Goal: Information Seeking & Learning: Learn about a topic

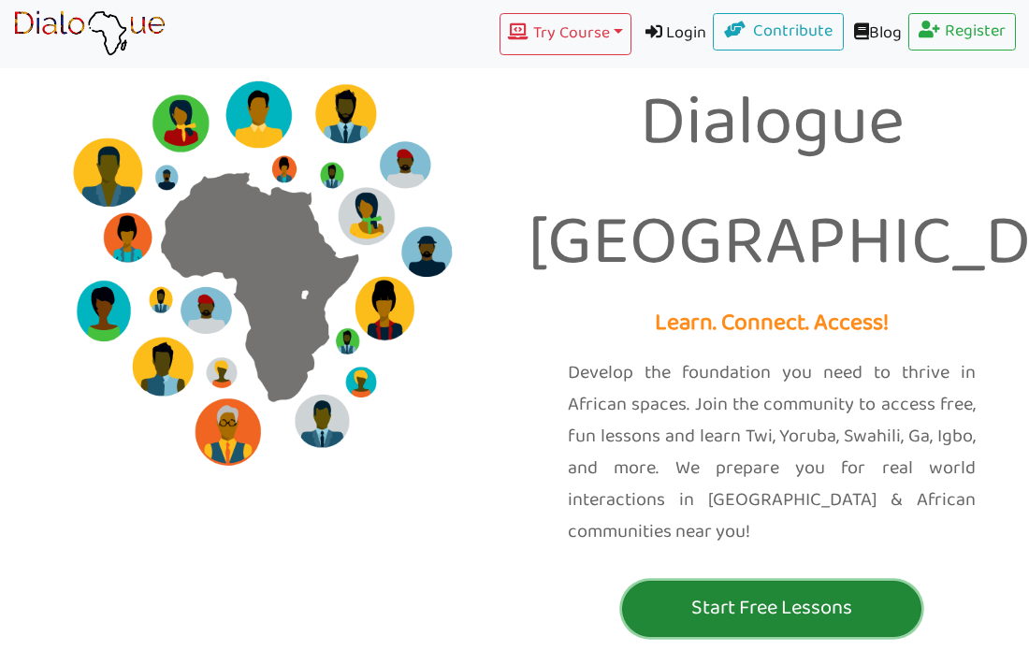
click at [838, 591] on p "Start Free Lessons" at bounding box center [772, 608] width 290 height 35
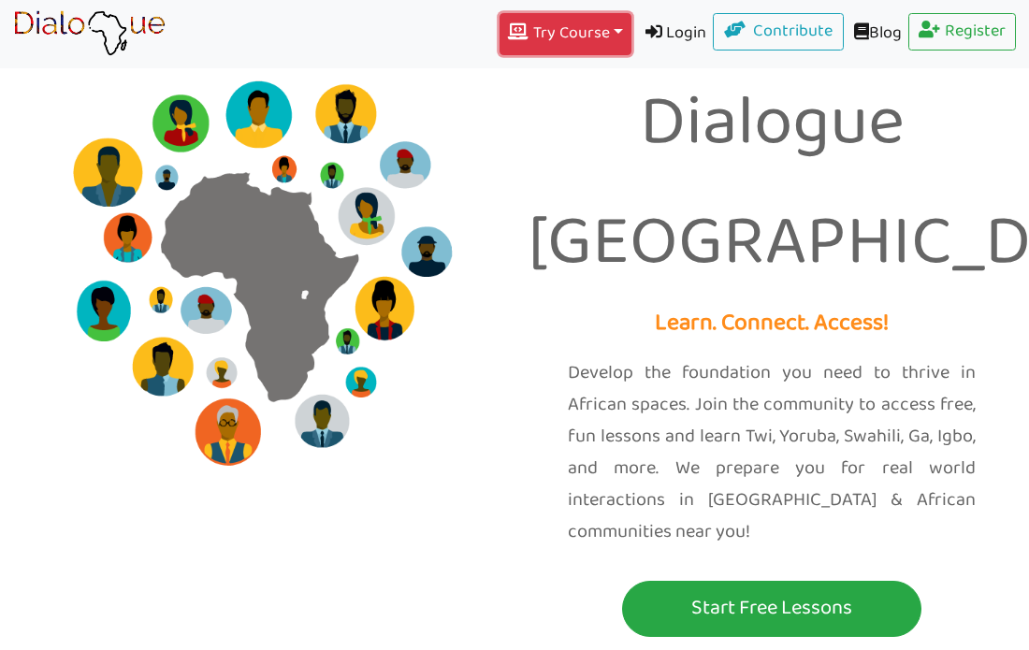
click at [580, 39] on button "Try Course Toggle Dropdown" at bounding box center [565, 34] width 131 height 42
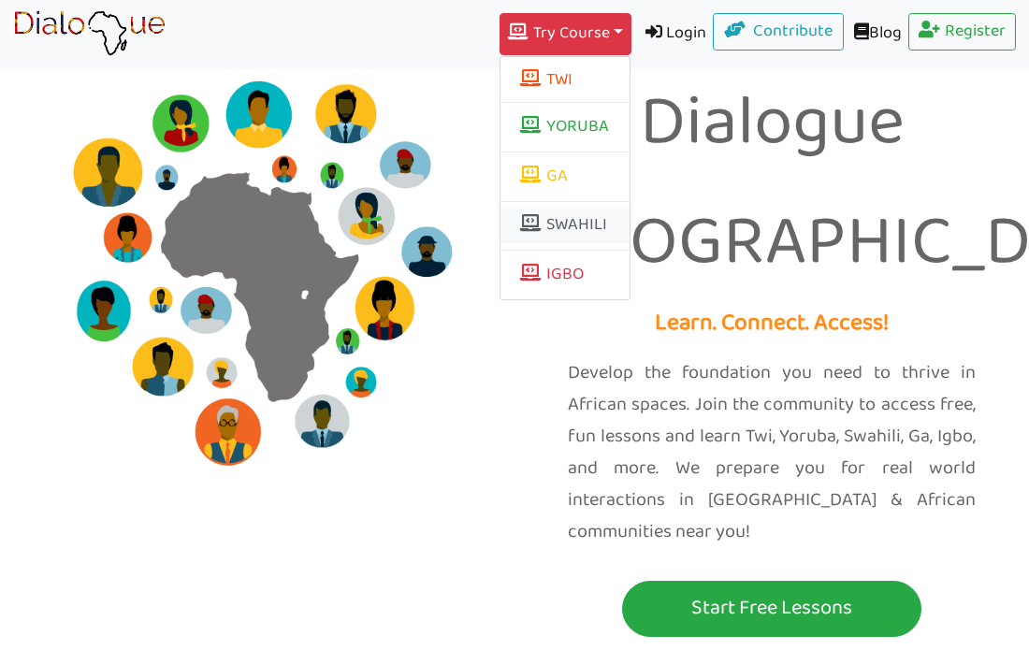
click at [575, 232] on link "SWAHILI" at bounding box center [565, 227] width 129 height 36
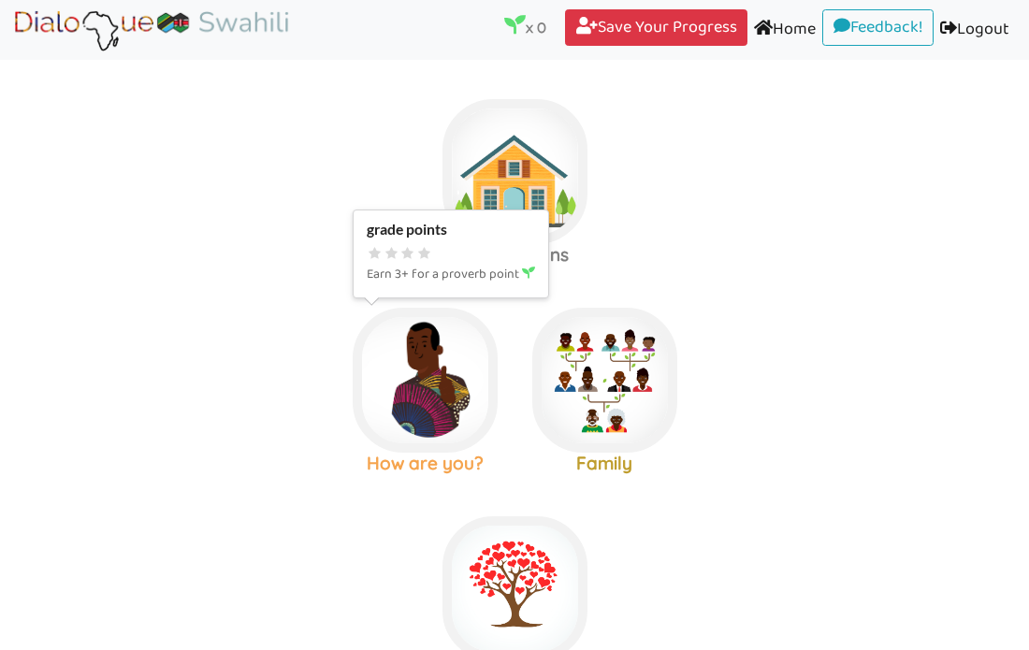
click at [463, 430] on img at bounding box center [425, 380] width 145 height 145
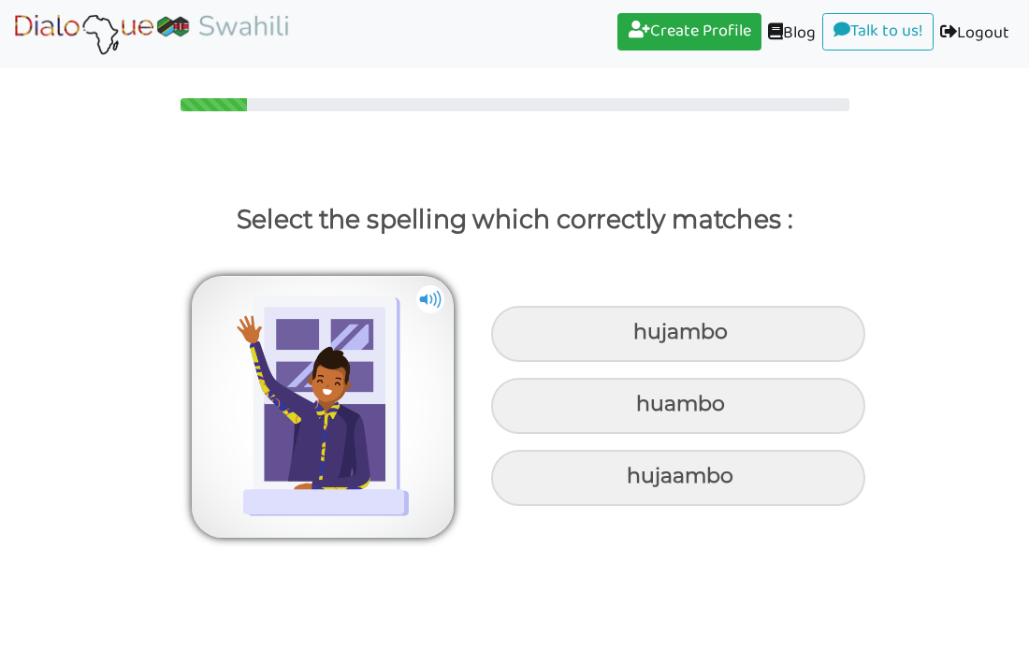
click at [431, 307] on img at bounding box center [430, 299] width 28 height 28
click at [430, 305] on img at bounding box center [430, 299] width 28 height 28
click at [430, 307] on img at bounding box center [430, 299] width 28 height 28
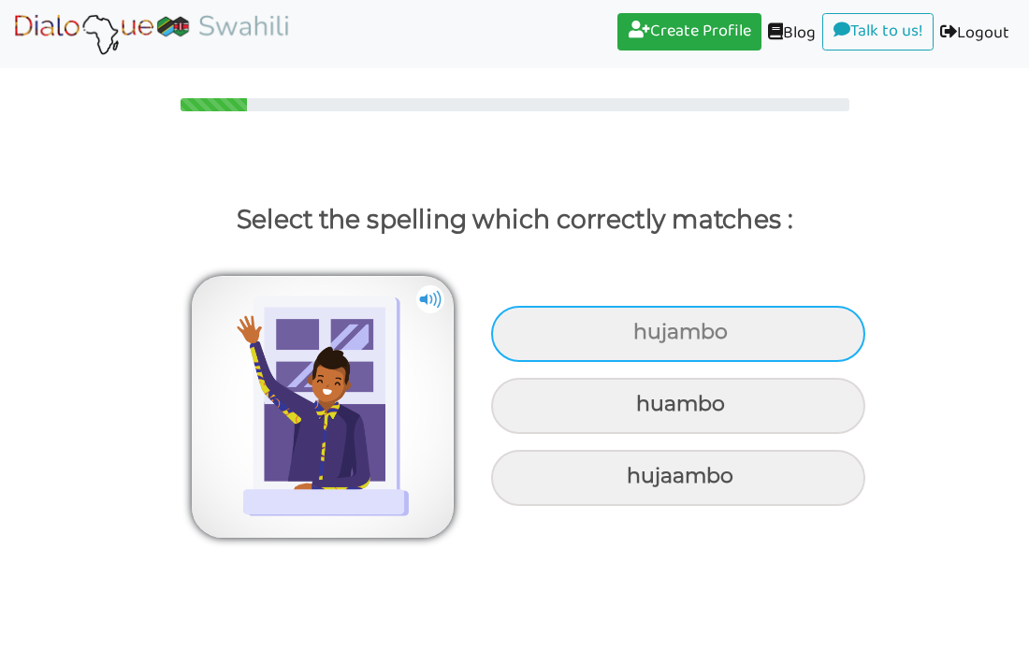
click at [701, 347] on div "hujambo" at bounding box center [678, 334] width 374 height 56
click at [642, 339] on input "hujambo" at bounding box center [636, 333] width 12 height 12
radio input "true"
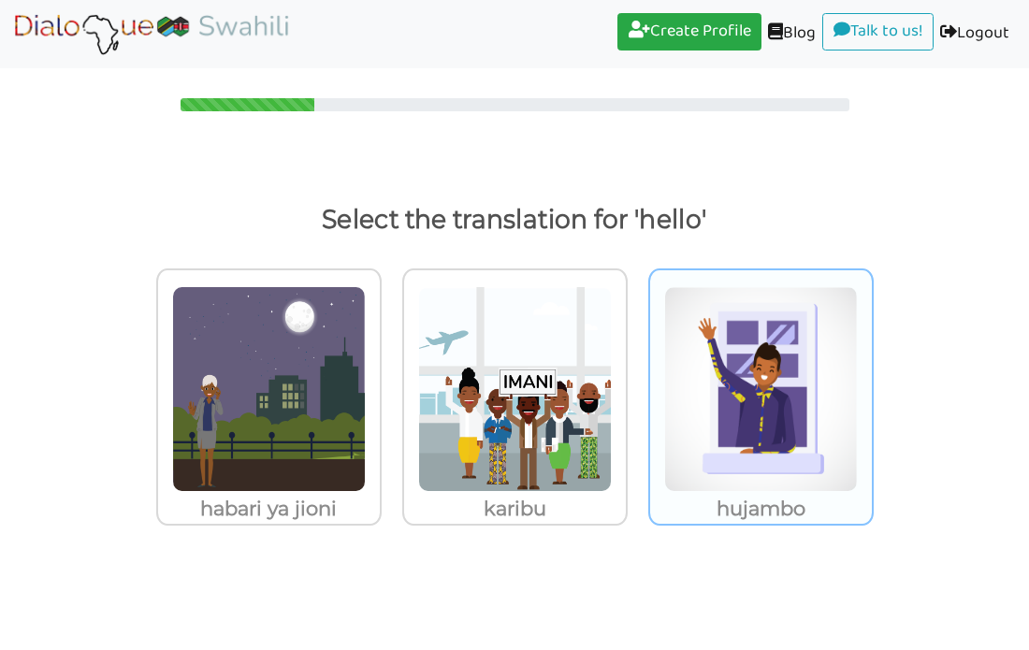
click at [718, 428] on img at bounding box center [761, 389] width 194 height 206
click at [872, 385] on input "hujambo" at bounding box center [879, 378] width 14 height 14
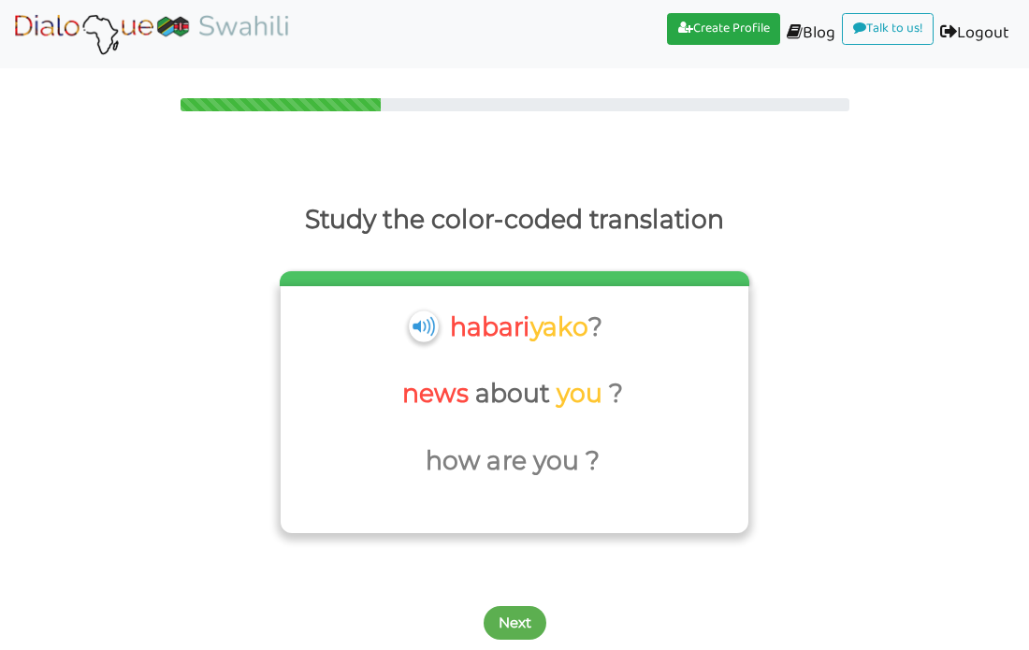
click at [423, 330] on img at bounding box center [423, 326] width 29 height 31
click at [422, 332] on img at bounding box center [423, 326] width 29 height 31
click at [522, 622] on button "Next" at bounding box center [515, 623] width 63 height 34
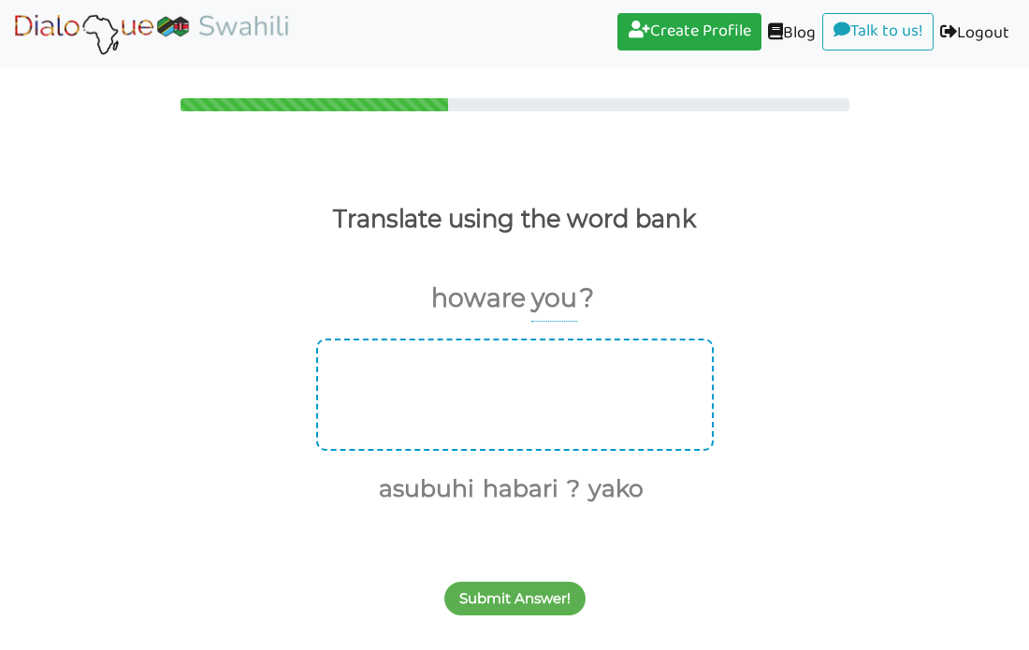
click at [570, 400] on div at bounding box center [515, 395] width 398 height 112
click at [511, 404] on div at bounding box center [515, 395] width 398 height 112
drag, startPoint x: 605, startPoint y: 490, endPoint x: 484, endPoint y: 399, distance: 152.3
click at [484, 399] on div "asubuhi habari ? yako" at bounding box center [514, 424] width 1029 height 170
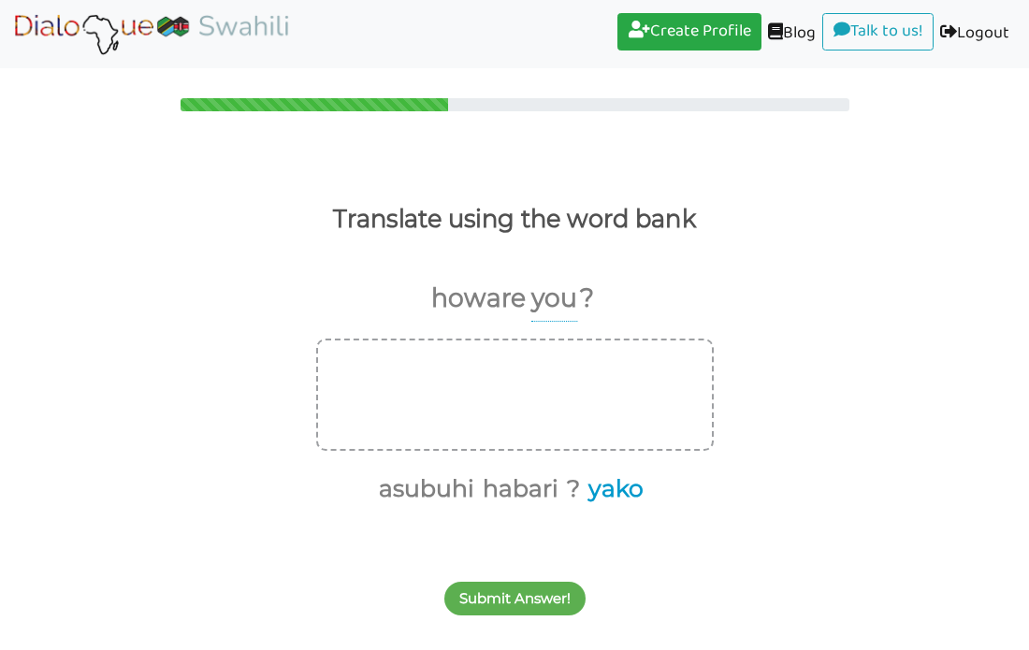
click at [629, 491] on button "yako" at bounding box center [613, 490] width 62 height 36
click at [566, 302] on p "you" at bounding box center [554, 299] width 46 height 46
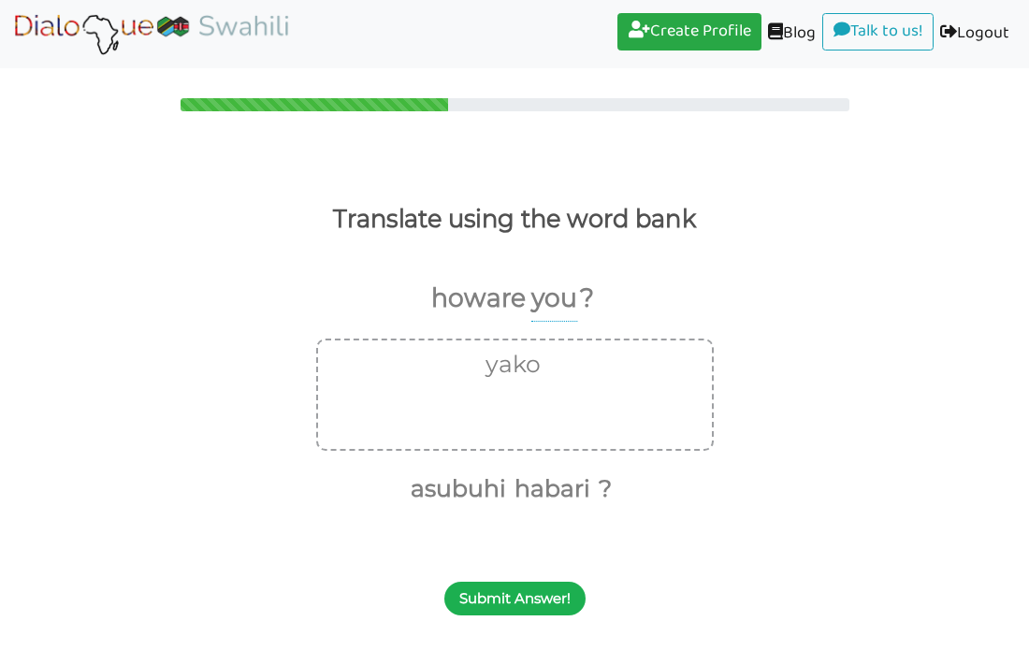
click at [538, 600] on button "Submit Answer!" at bounding box center [514, 599] width 141 height 34
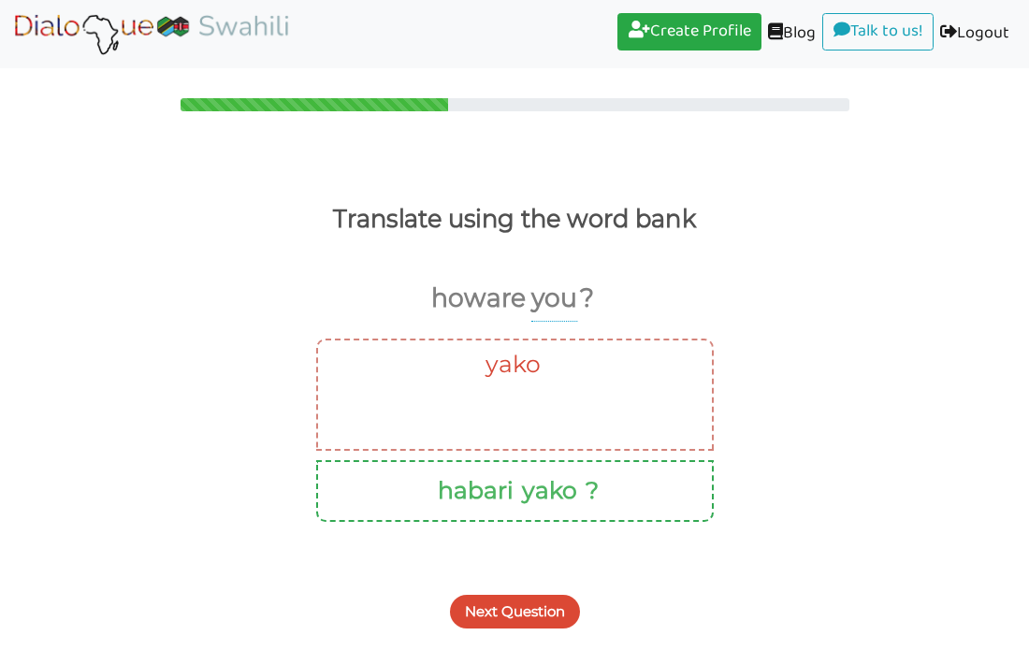
click at [526, 609] on button "Next Question" at bounding box center [515, 612] width 130 height 34
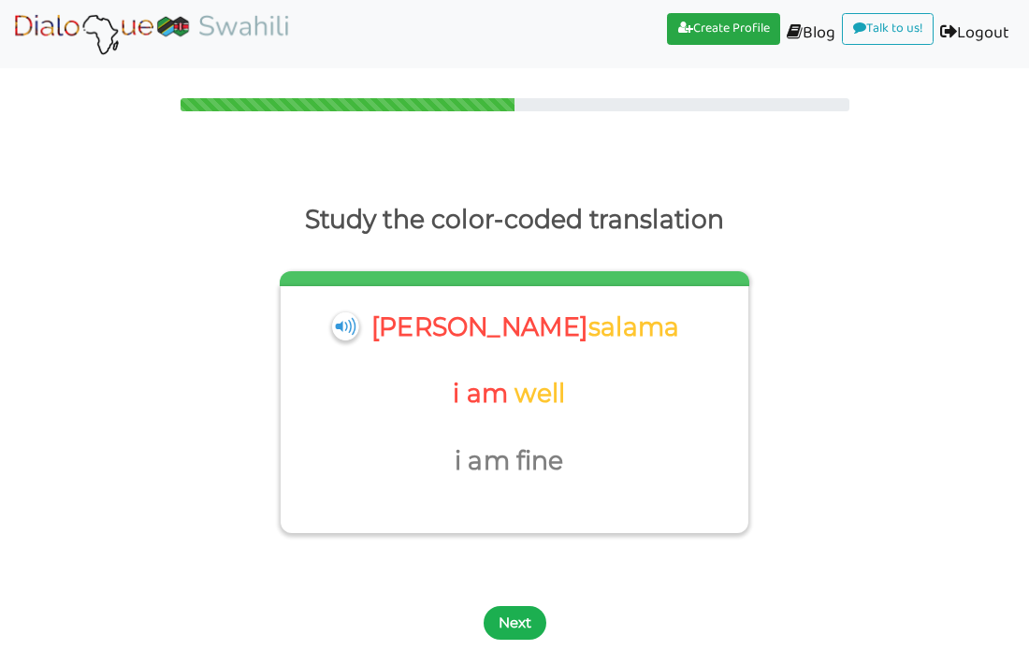
click at [519, 632] on button "Next" at bounding box center [515, 623] width 63 height 34
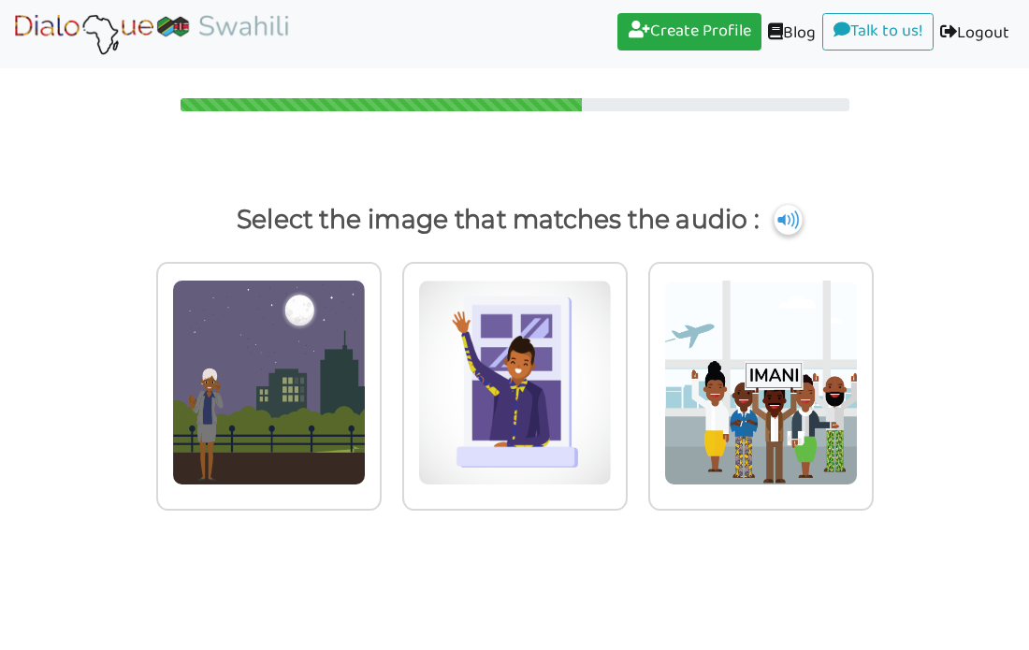
click at [793, 224] on img at bounding box center [788, 220] width 28 height 30
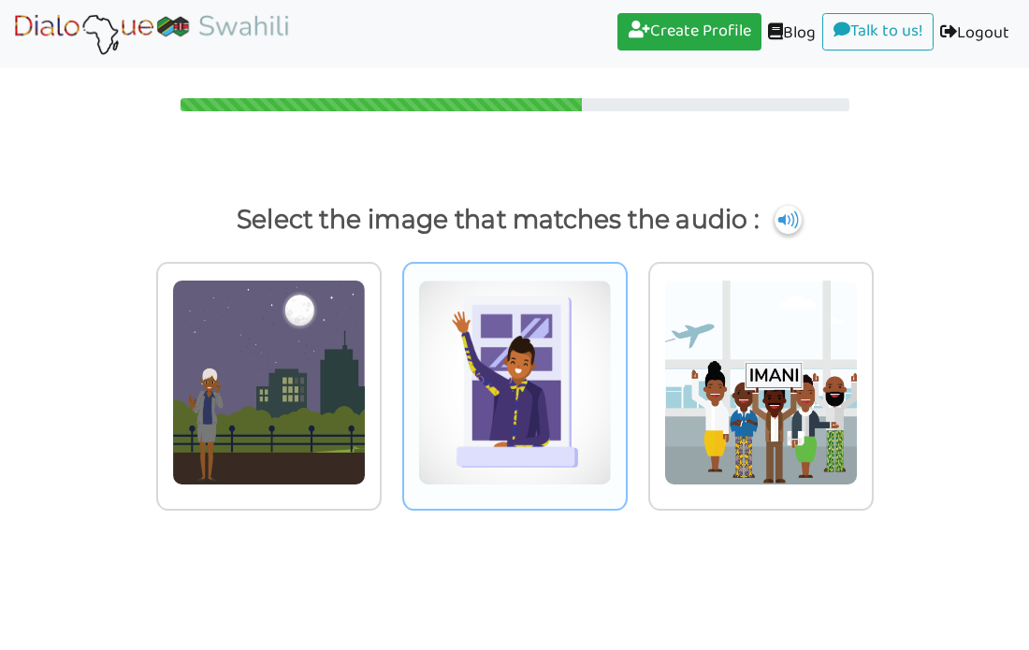
click at [437, 393] on img at bounding box center [515, 383] width 194 height 206
click at [626, 378] on input "radio" at bounding box center [633, 371] width 14 height 14
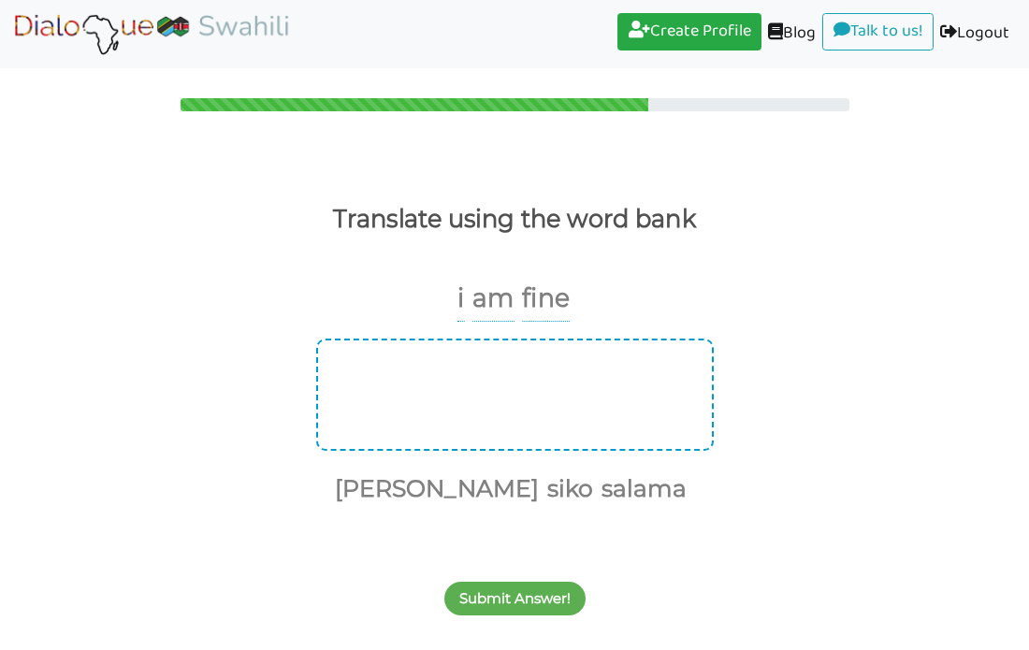
click at [583, 401] on div at bounding box center [515, 395] width 398 height 112
click at [485, 394] on div at bounding box center [515, 395] width 398 height 112
click at [439, 397] on div at bounding box center [515, 395] width 398 height 112
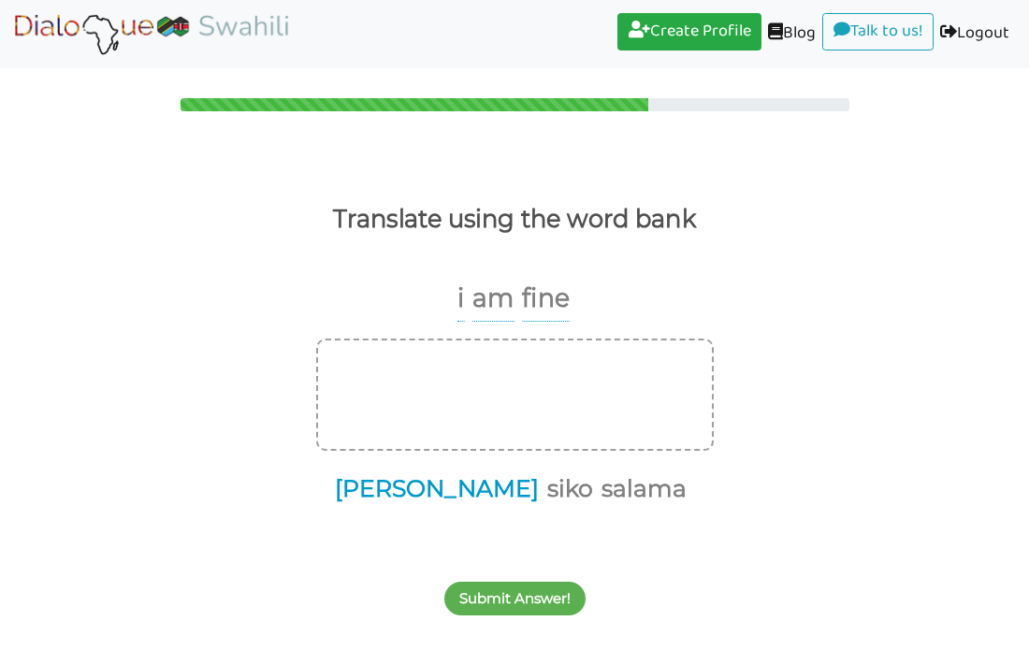
click at [426, 491] on button "[PERSON_NAME]" at bounding box center [433, 490] width 211 height 36
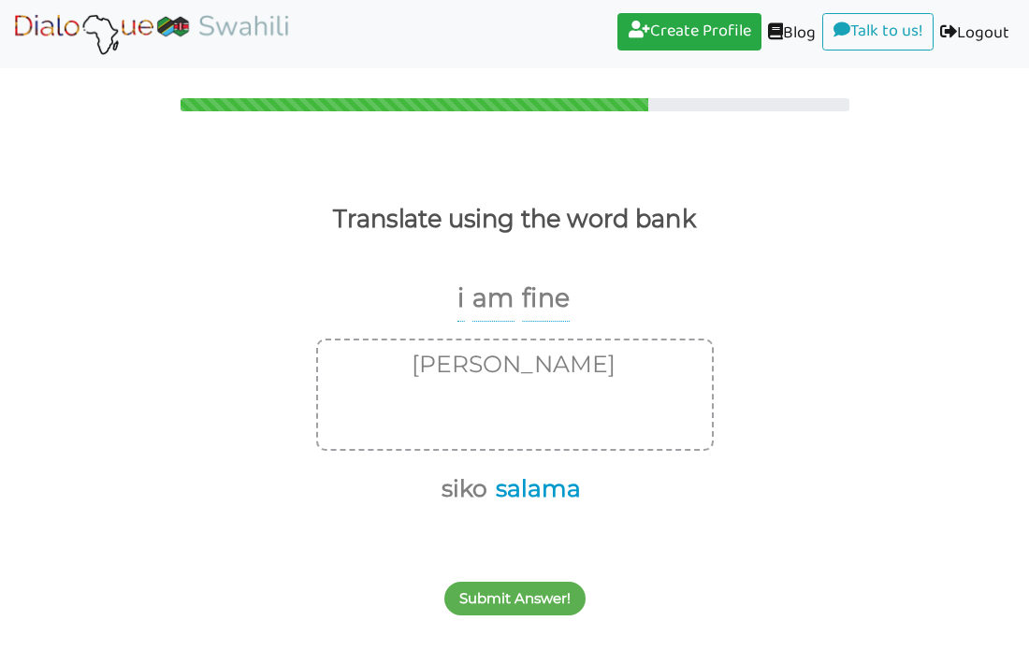
click at [558, 494] on button "salama" at bounding box center [535, 490] width 92 height 36
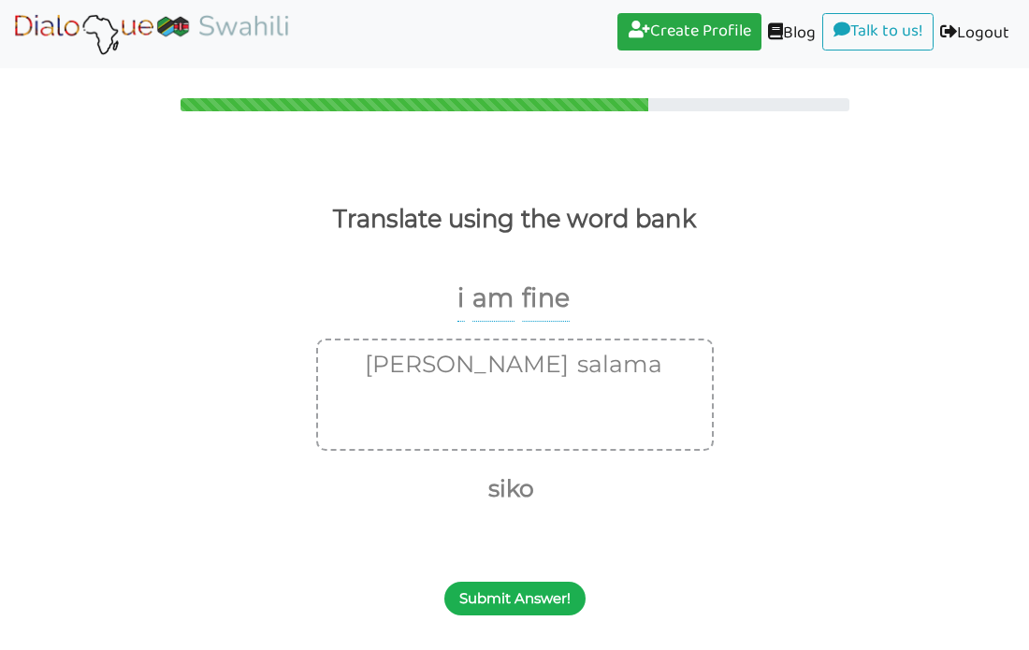
click at [524, 609] on button "Submit Answer!" at bounding box center [514, 599] width 141 height 34
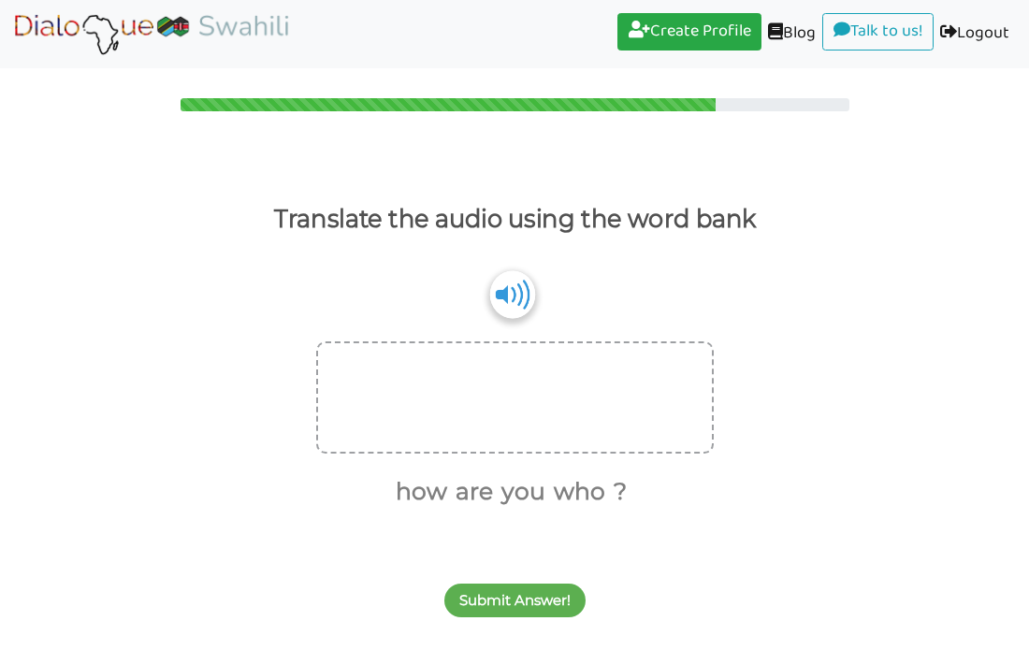
click at [512, 304] on img at bounding box center [511, 294] width 45 height 48
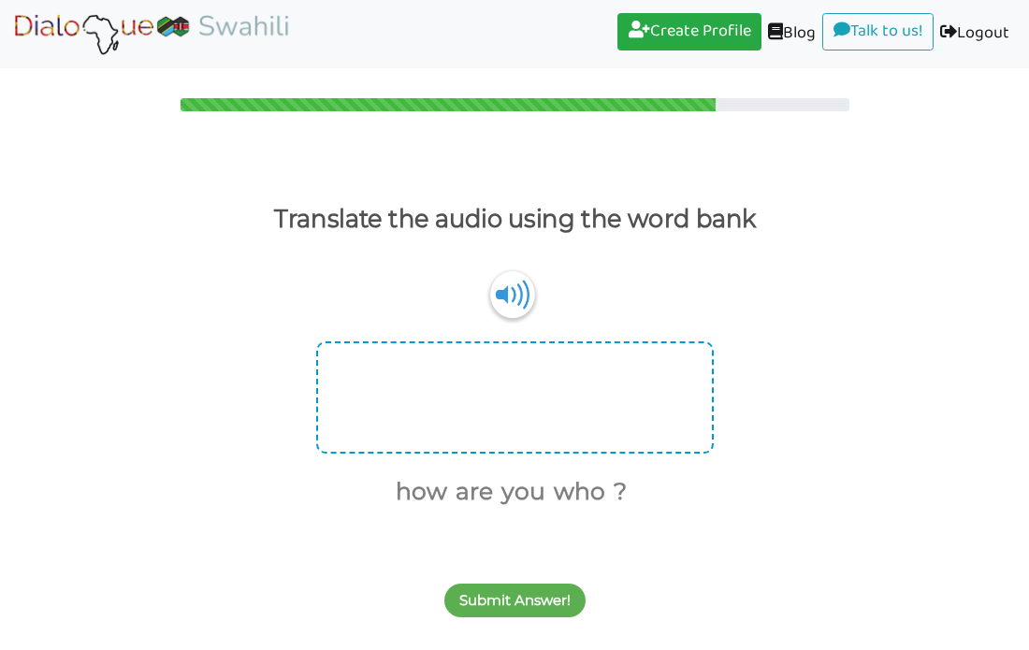
click at [526, 386] on div at bounding box center [515, 398] width 398 height 112
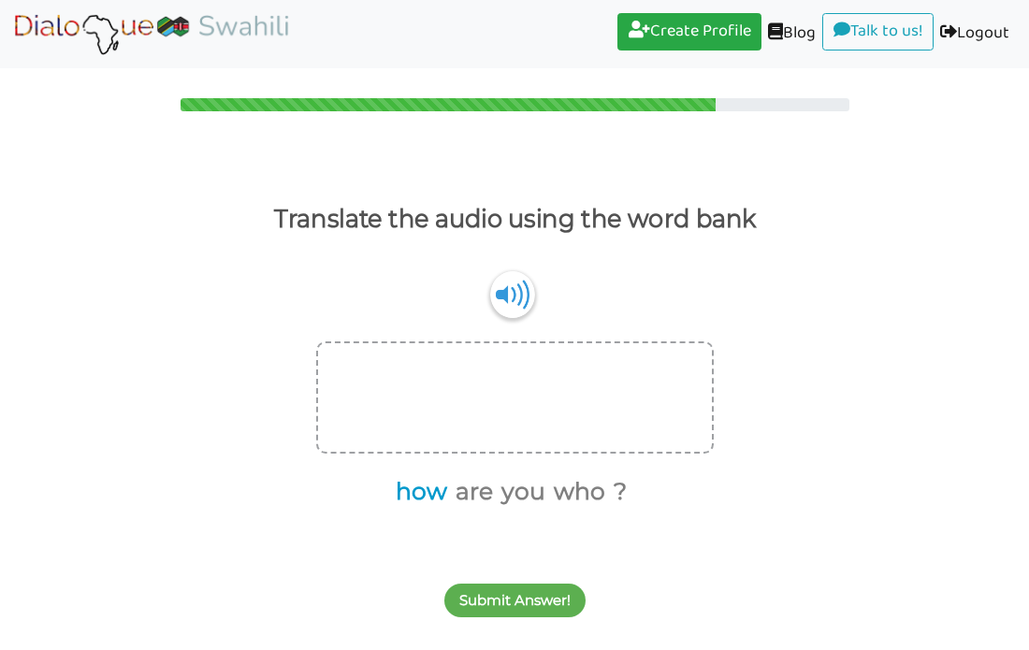
click at [425, 494] on button "how" at bounding box center [418, 492] width 58 height 36
click at [489, 501] on button "you" at bounding box center [490, 492] width 51 height 36
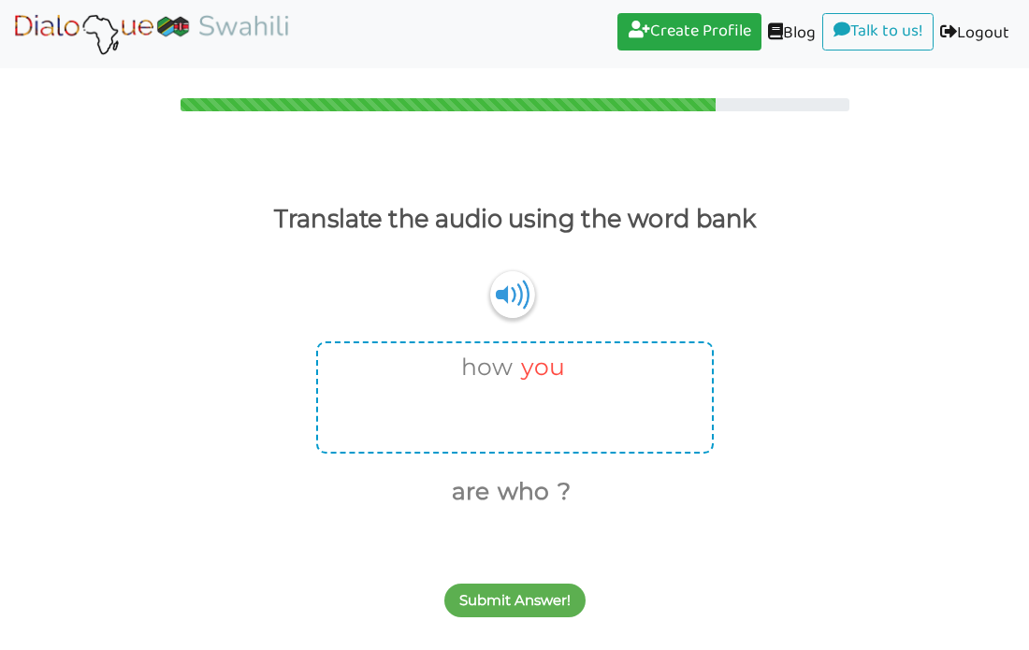
click at [543, 369] on button "you" at bounding box center [540, 368] width 51 height 36
click at [450, 505] on button "are" at bounding box center [441, 492] width 44 height 36
click at [460, 502] on button "you" at bounding box center [467, 492] width 51 height 36
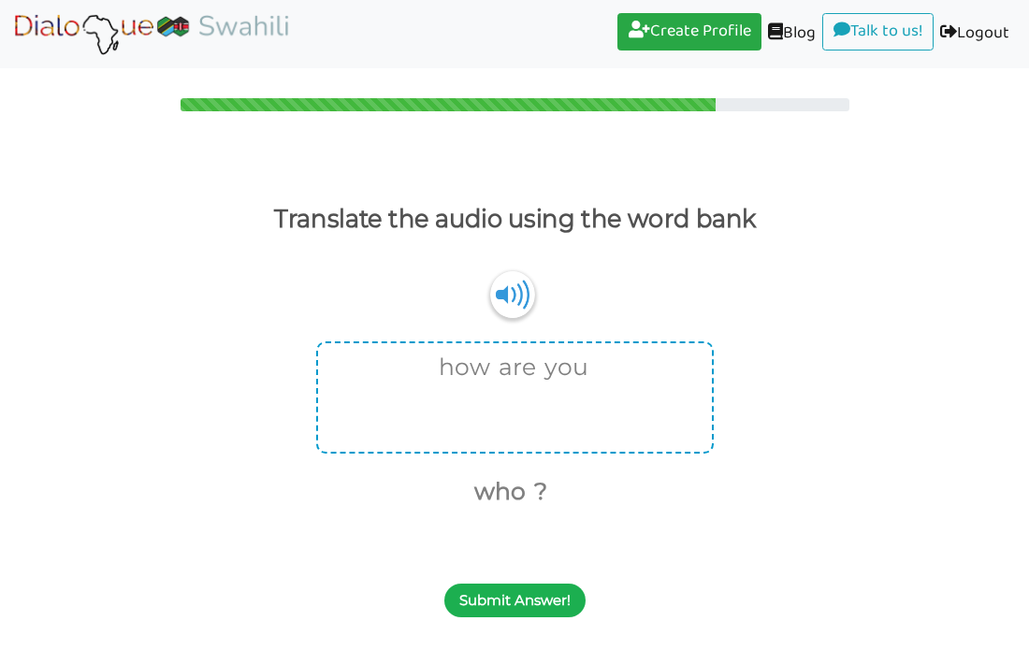
click at [543, 610] on button "Submit Answer!" at bounding box center [514, 601] width 141 height 34
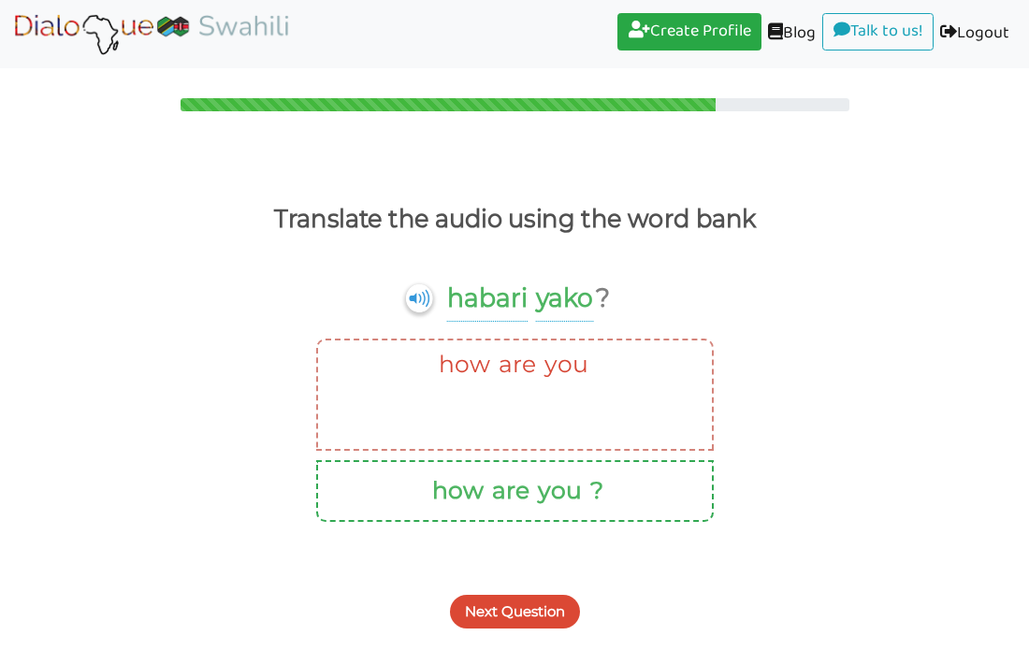
click at [540, 613] on button "Next Question" at bounding box center [515, 612] width 130 height 34
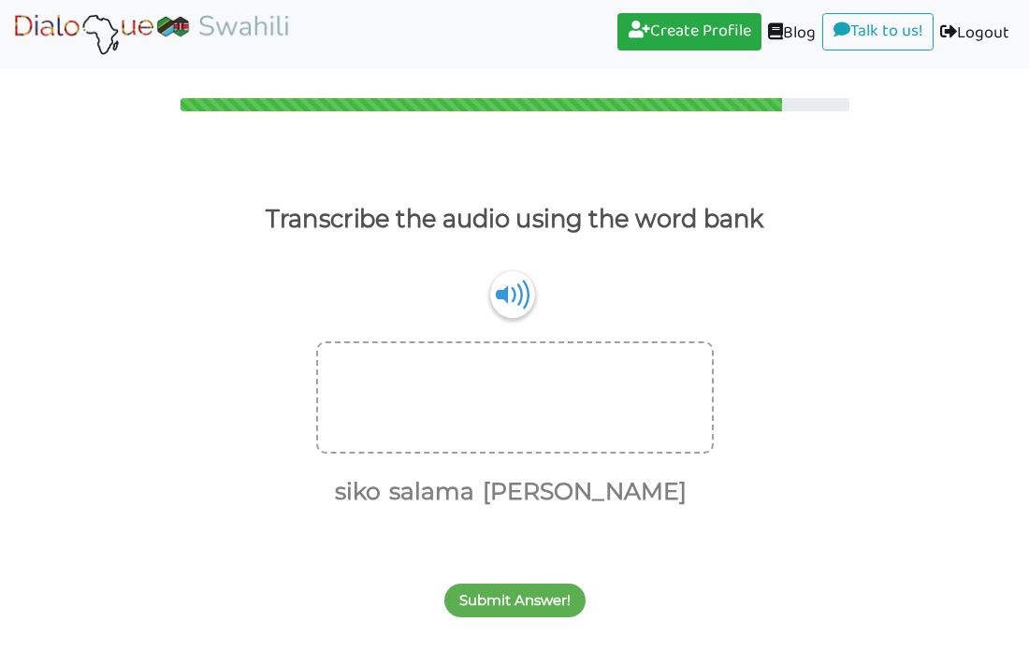
click at [547, 547] on div "Transcribe the audio using the word bank [PERSON_NAME] [PERSON_NAME] [PERSON_NA…" at bounding box center [514, 392] width 1029 height 469
click at [381, 493] on button "siko" at bounding box center [354, 492] width 52 height 36
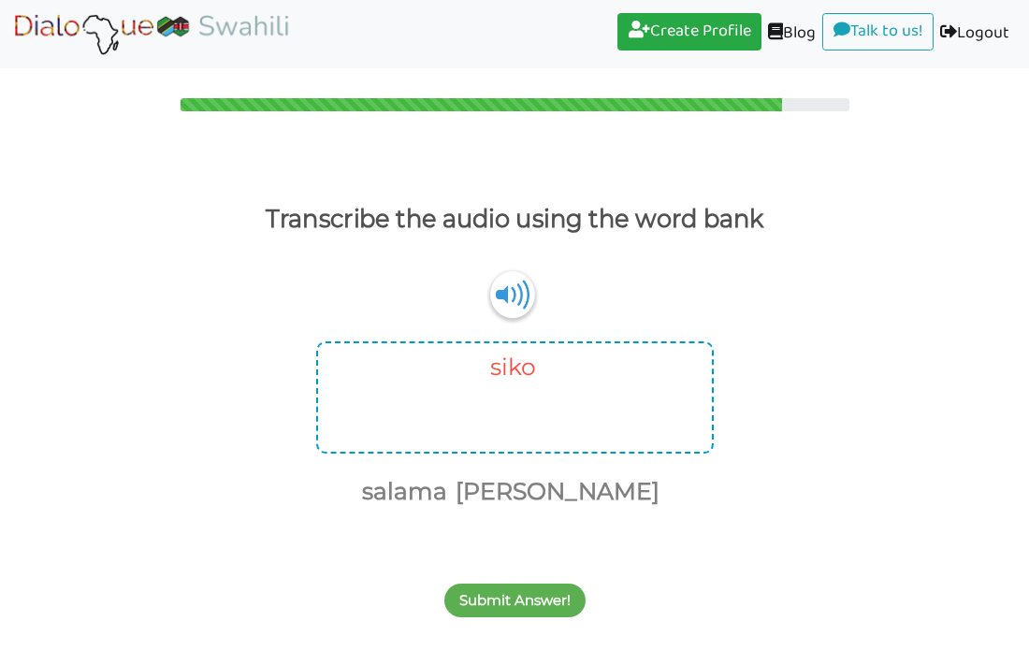
click at [524, 374] on button "siko" at bounding box center [510, 368] width 52 height 36
click at [586, 498] on button "[PERSON_NAME]" at bounding box center [581, 492] width 211 height 36
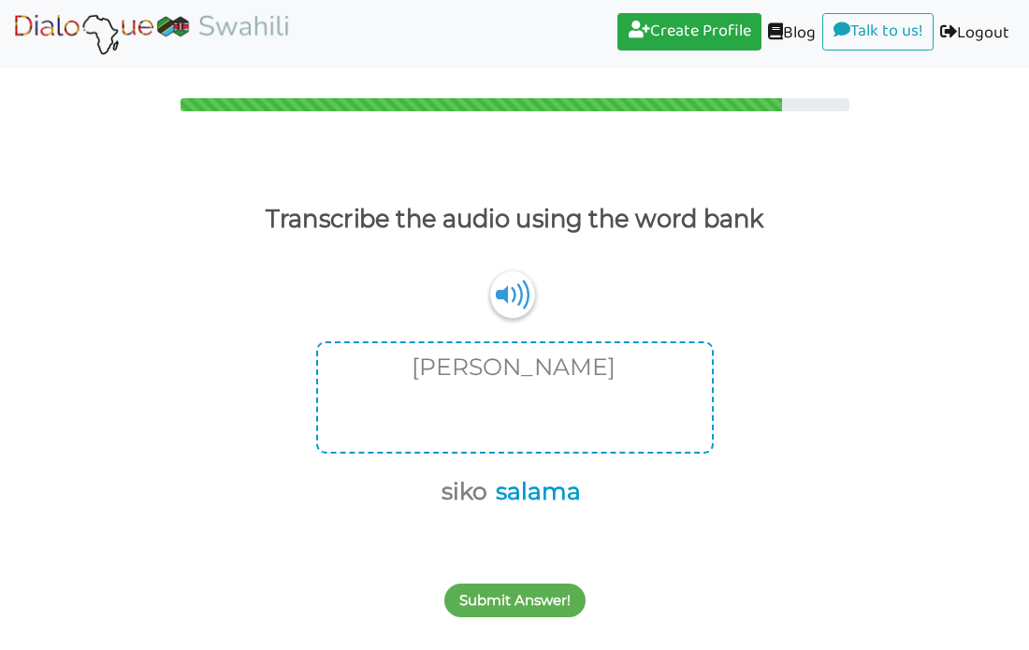
click at [548, 488] on button "salama" at bounding box center [535, 492] width 92 height 36
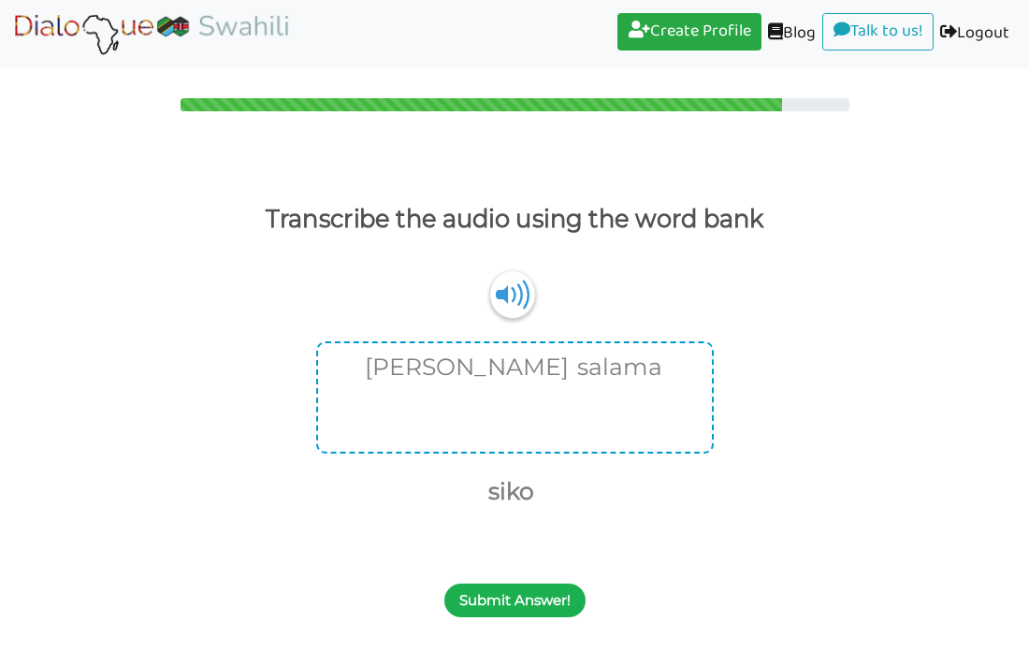
click at [552, 603] on button "Submit Answer!" at bounding box center [514, 601] width 141 height 34
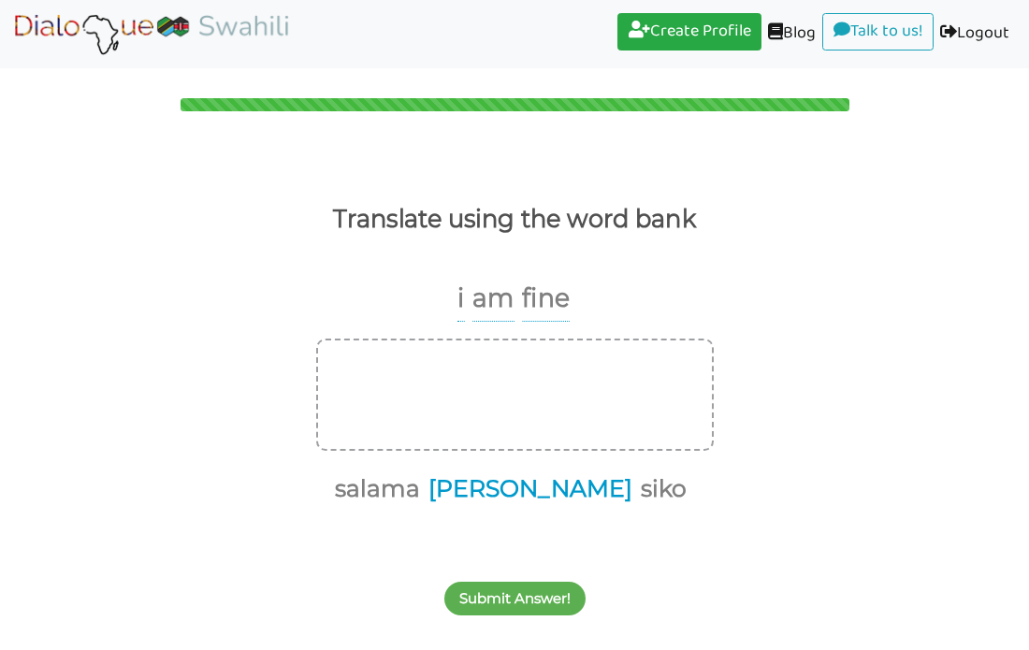
click at [536, 494] on button "[PERSON_NAME]" at bounding box center [527, 490] width 211 height 36
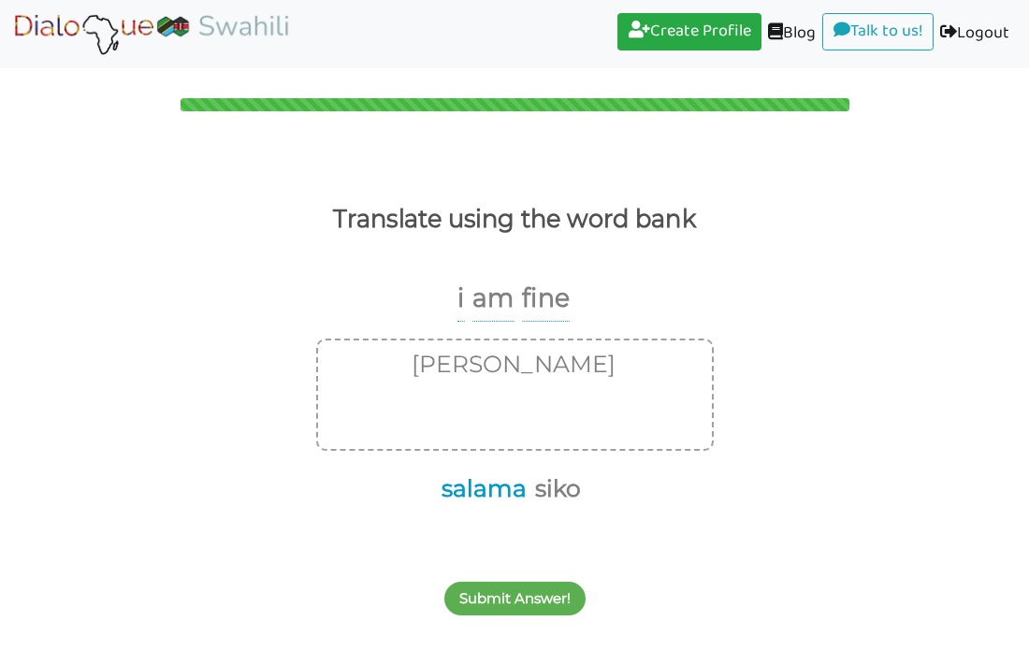
click at [474, 493] on button "salama" at bounding box center [481, 490] width 92 height 36
click at [532, 628] on body "Create Profile (current) Blog (current) Talk to us! (current) Logout (current) …" at bounding box center [514, 325] width 1029 height 650
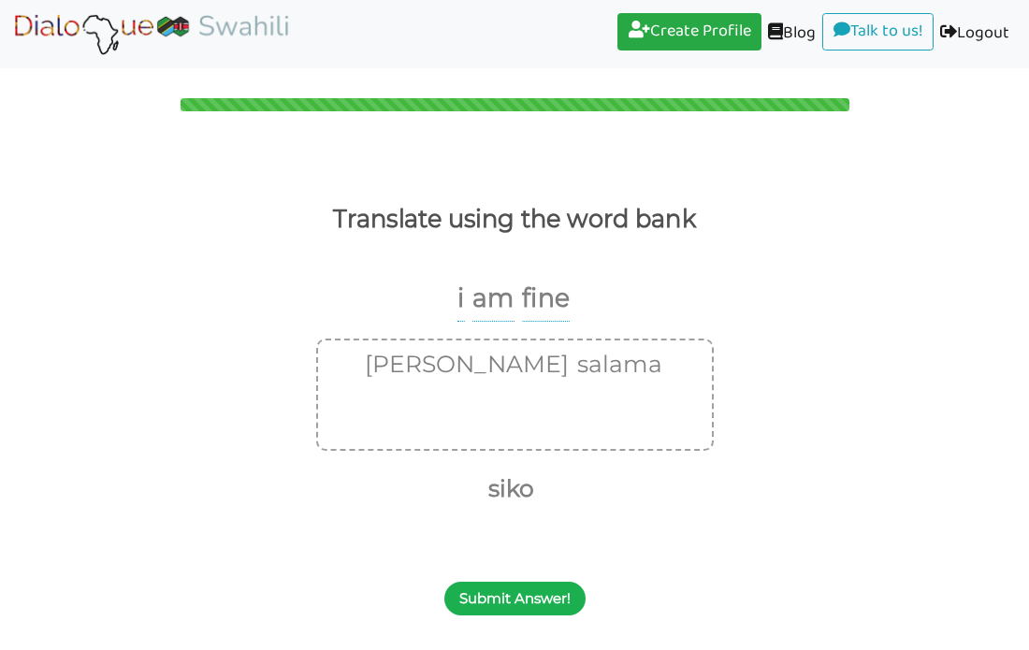
click at [531, 610] on button "Submit Answer!" at bounding box center [514, 599] width 141 height 34
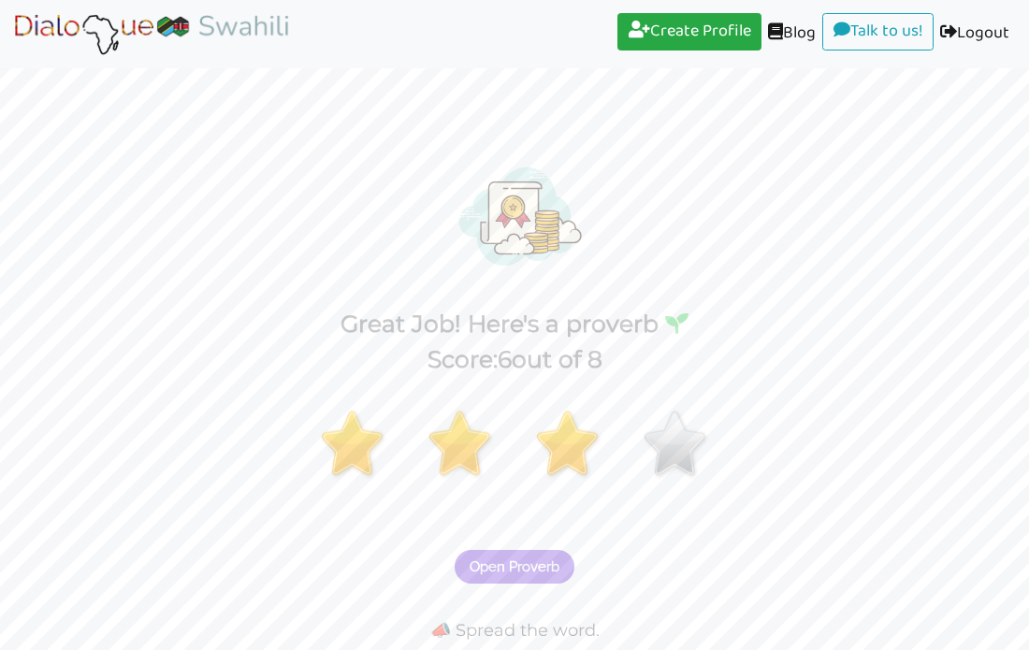
scroll to position [45, 0]
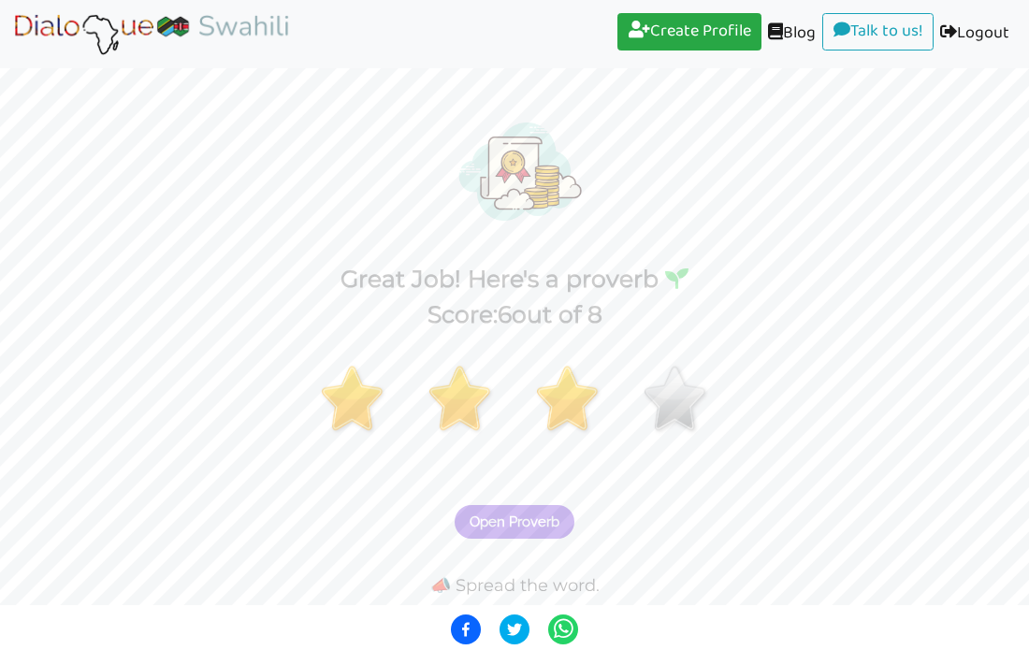
click at [477, 530] on span "Open Proverb" at bounding box center [515, 522] width 90 height 17
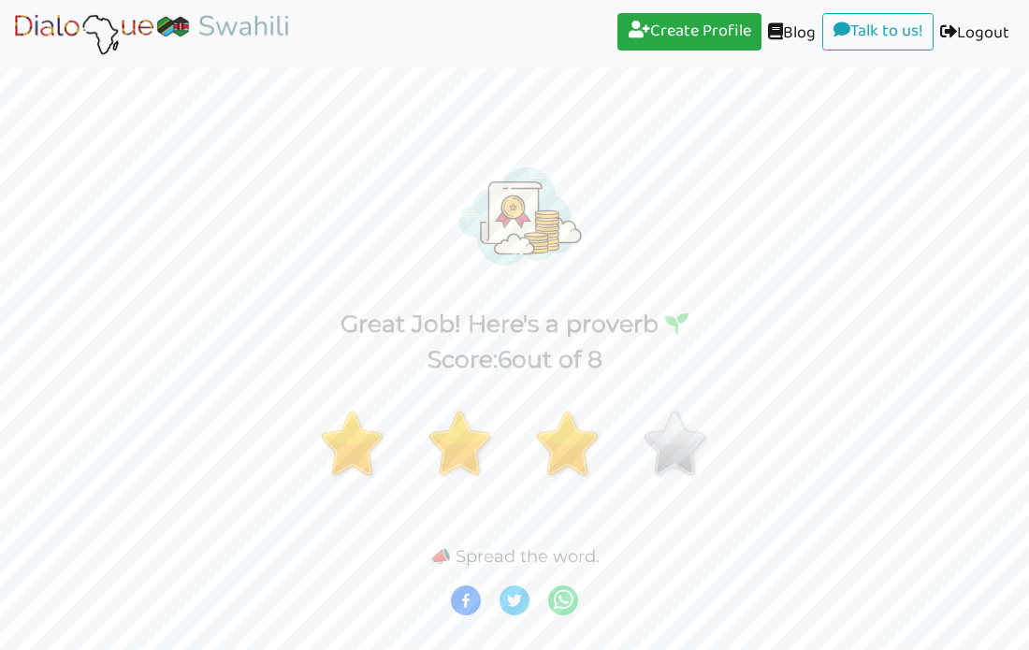
scroll to position [0, 0]
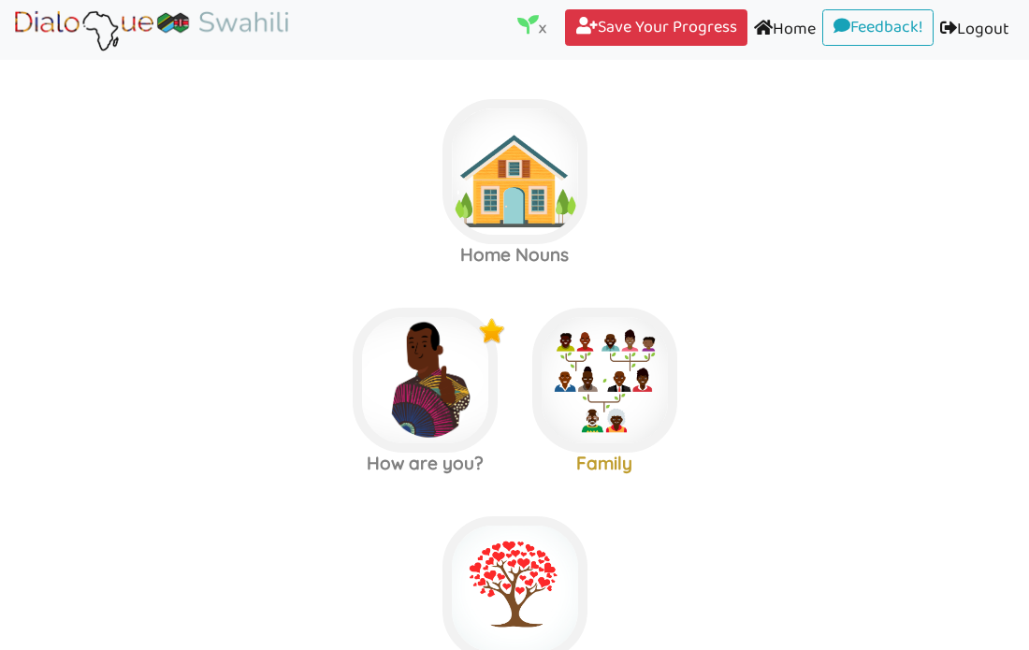
scroll to position [224, 0]
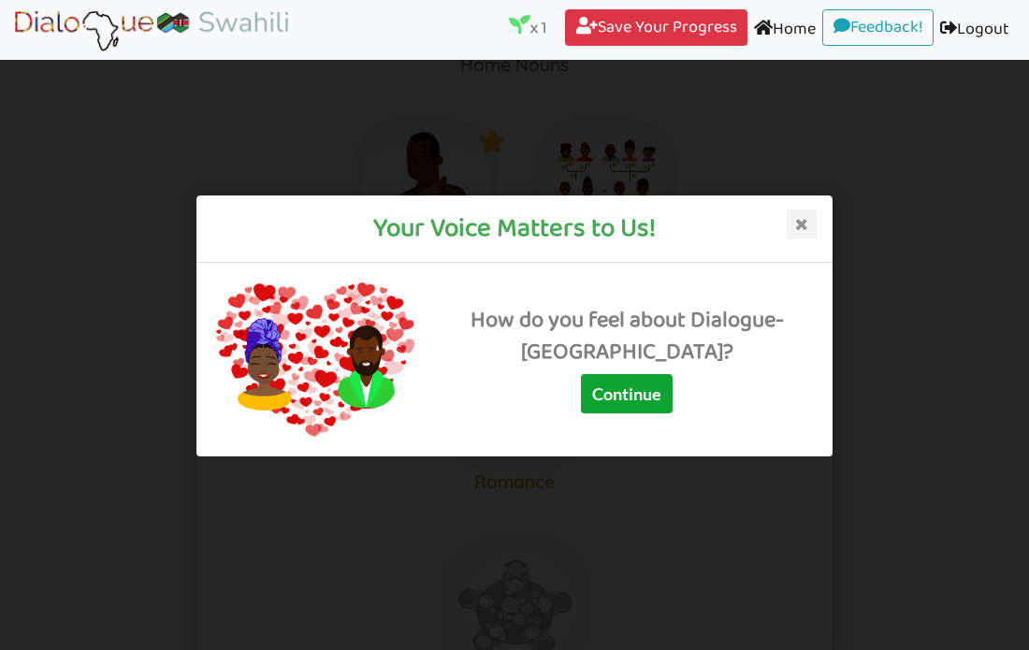
click at [658, 413] on button "Continue" at bounding box center [627, 392] width 92 height 39
